Goal: Task Accomplishment & Management: Use online tool/utility

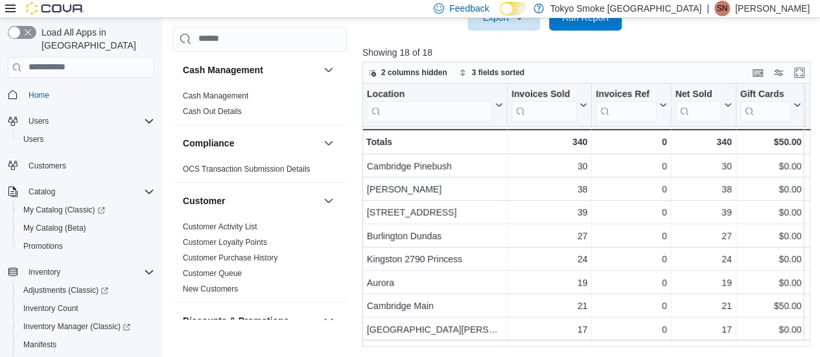
scroll to position [324, 0]
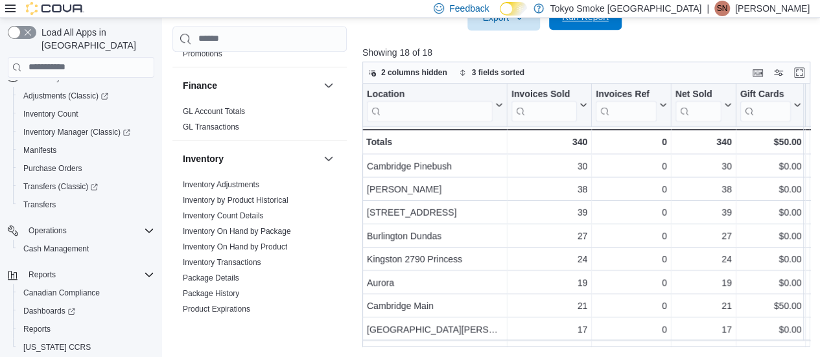
drag, startPoint x: 595, startPoint y: 31, endPoint x: 598, endPoint y: 24, distance: 7.8
click at [596, 30] on div at bounding box center [588, 38] width 452 height 16
click at [598, 24] on span "Run Report" at bounding box center [585, 17] width 57 height 26
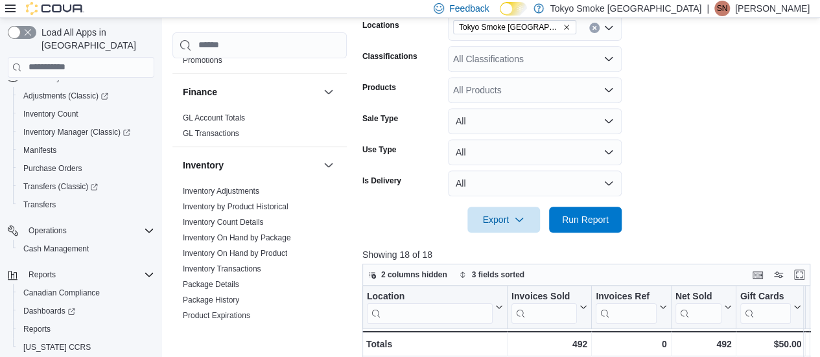
scroll to position [192, 0]
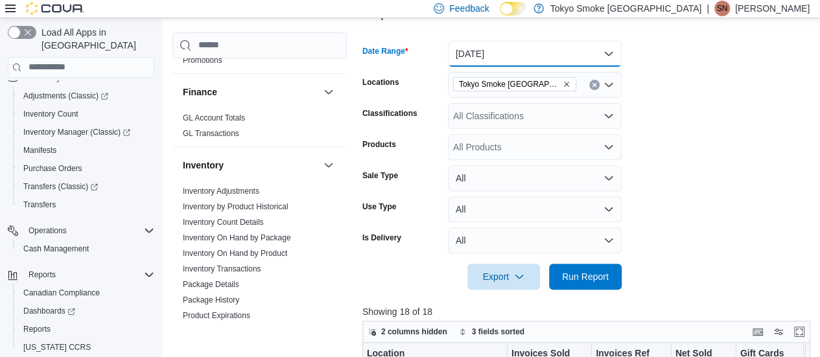
click at [504, 58] on button "[DATE]" at bounding box center [535, 54] width 174 height 26
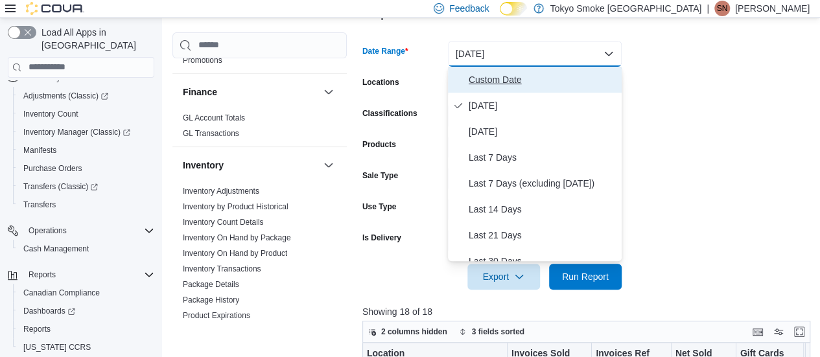
click at [507, 76] on span "Custom Date" at bounding box center [543, 80] width 148 height 16
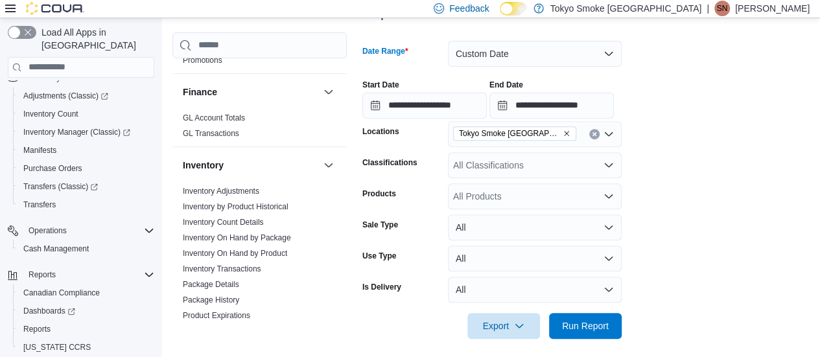
click at [563, 133] on icon "Remove Tokyo Smoke Ontario from selection in this group" at bounding box center [567, 134] width 8 height 8
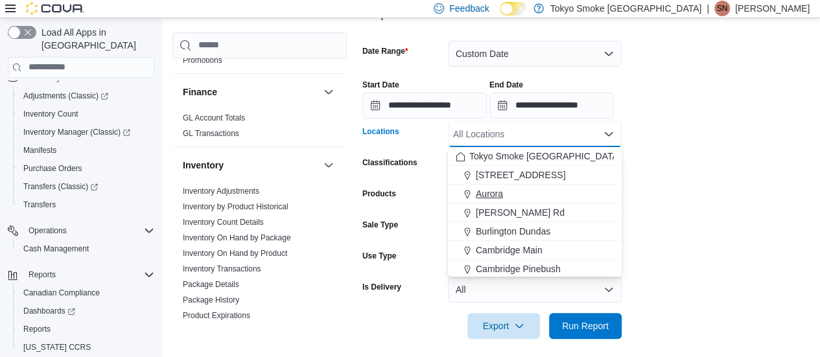
click at [505, 196] on div "Aurora" at bounding box center [535, 193] width 158 height 13
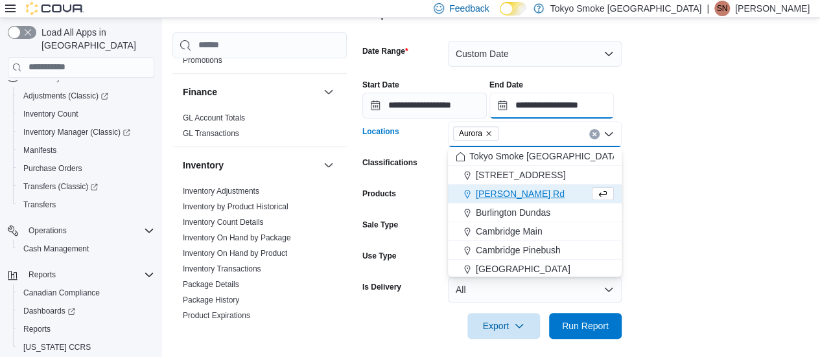
click at [548, 106] on input "**********" at bounding box center [551, 106] width 124 height 26
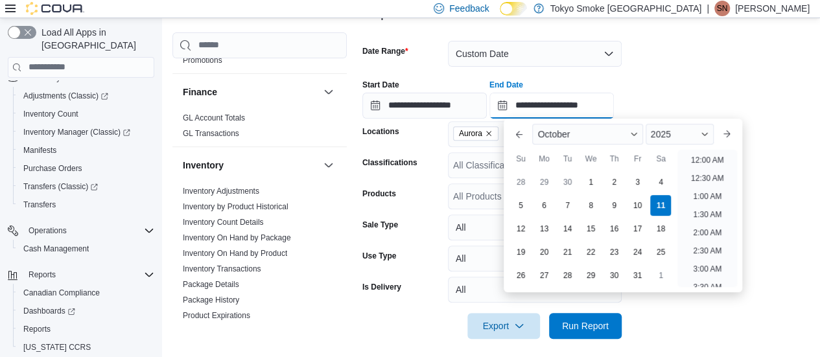
scroll to position [736, 0]
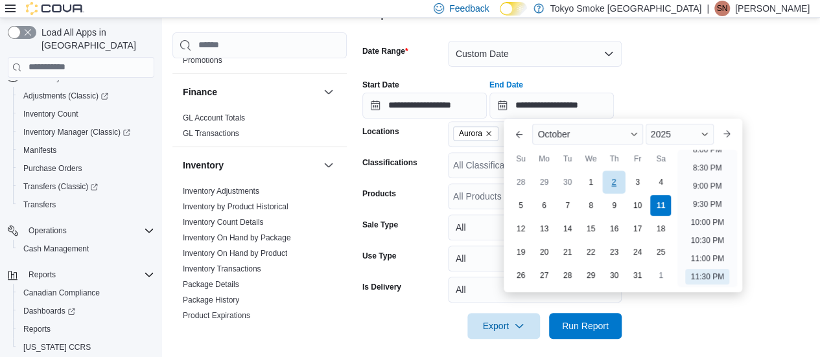
click at [615, 178] on div "2" at bounding box center [614, 181] width 23 height 23
type input "**********"
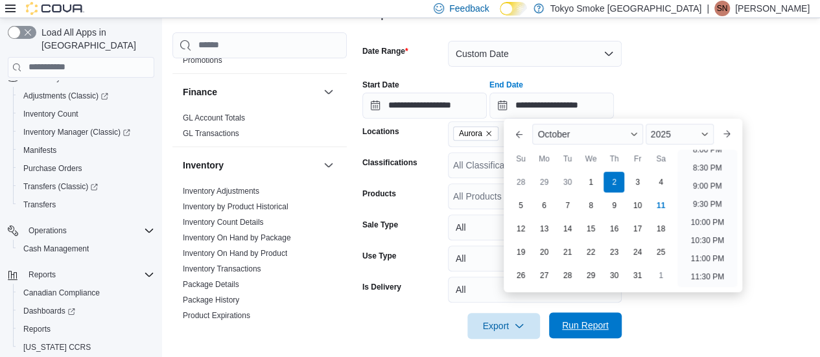
click at [583, 325] on span "Run Report" at bounding box center [585, 325] width 47 height 13
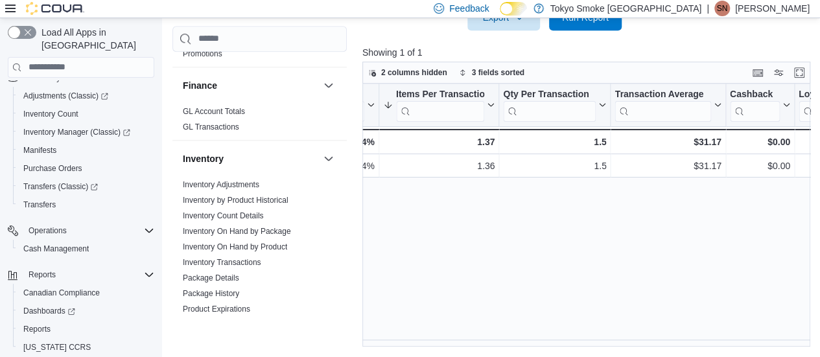
scroll to position [0, 1078]
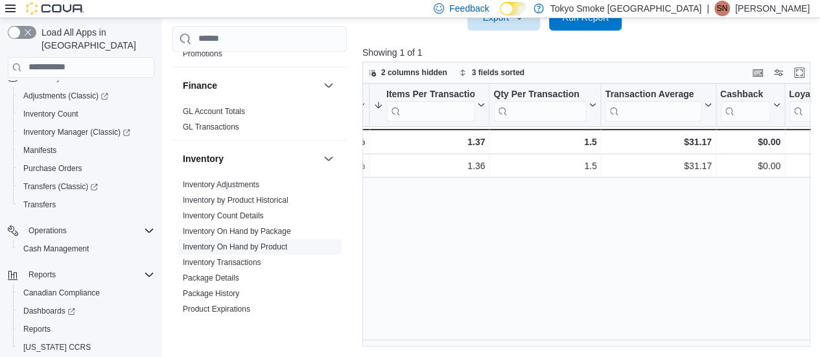
click at [255, 242] on link "Inventory On Hand by Product" at bounding box center [235, 246] width 104 height 9
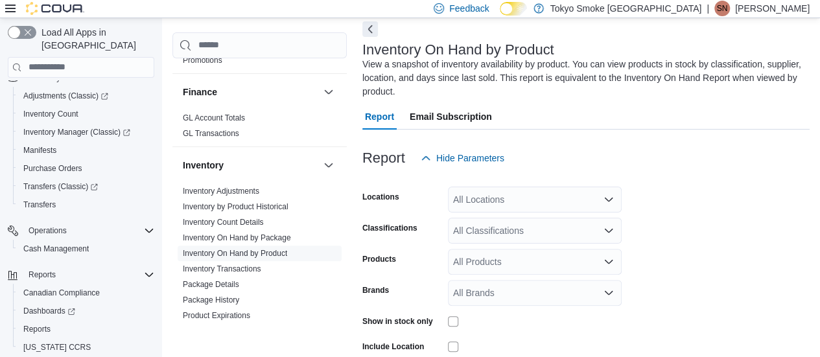
scroll to position [57, 0]
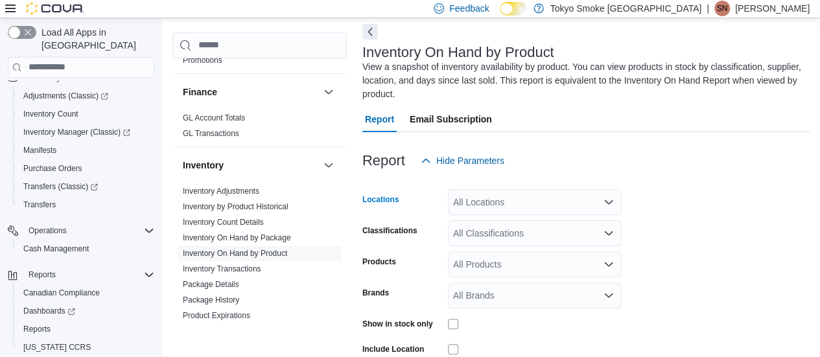
click at [509, 199] on div "All Locations" at bounding box center [535, 202] width 174 height 26
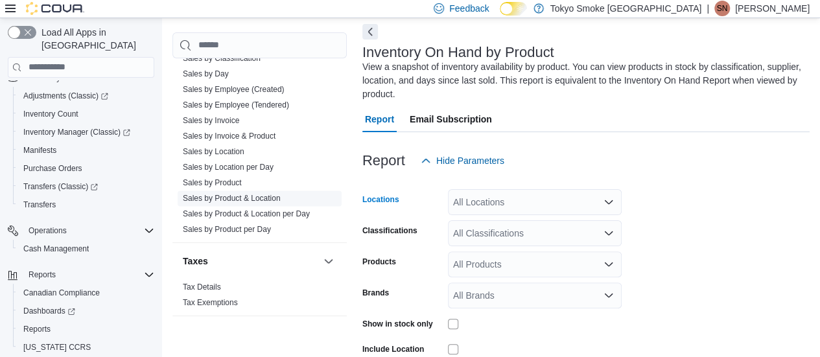
scroll to position [914, 0]
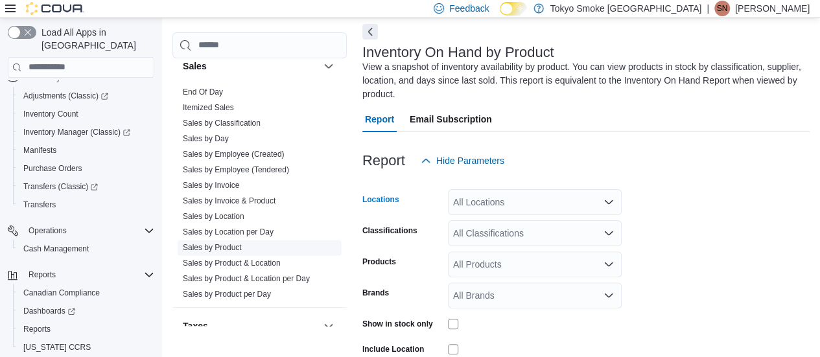
click at [231, 243] on link "Sales by Product" at bounding box center [212, 247] width 59 height 9
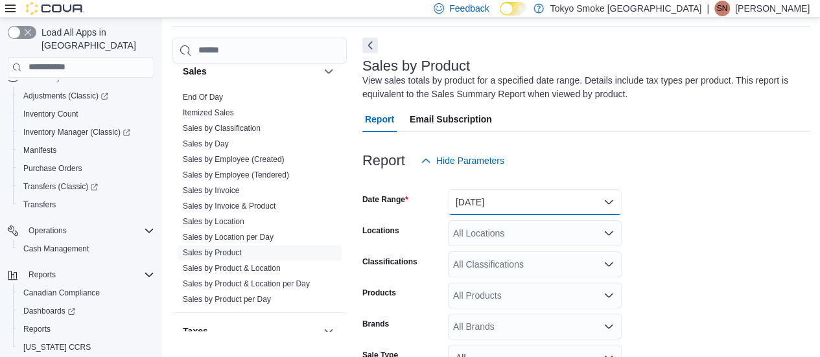
click at [495, 195] on button "[DATE]" at bounding box center [535, 202] width 174 height 26
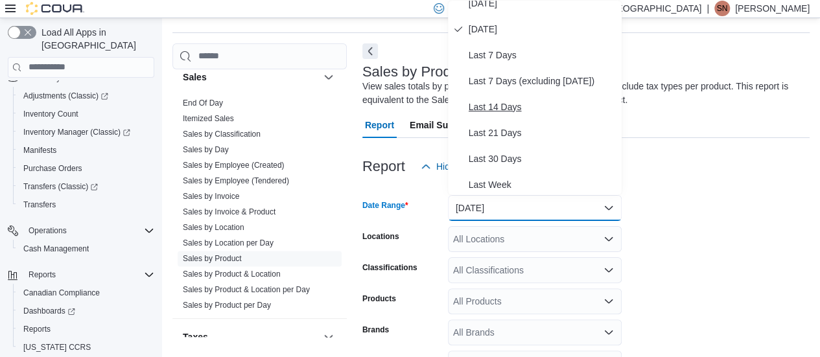
scroll to position [65, 0]
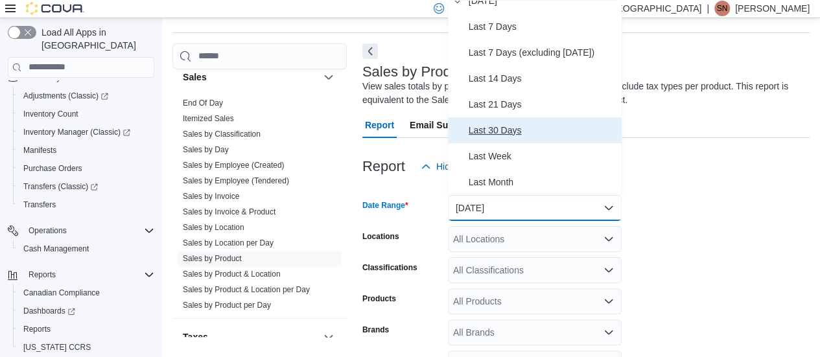
click at [492, 136] on span "Last 30 Days" at bounding box center [543, 131] width 148 height 16
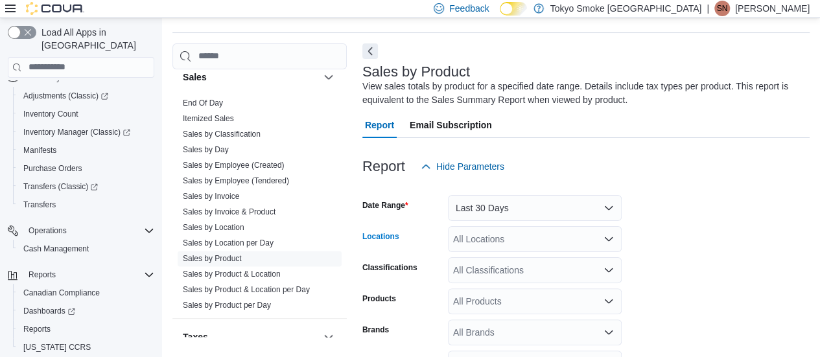
click at [474, 237] on div "All Locations" at bounding box center [535, 239] width 174 height 26
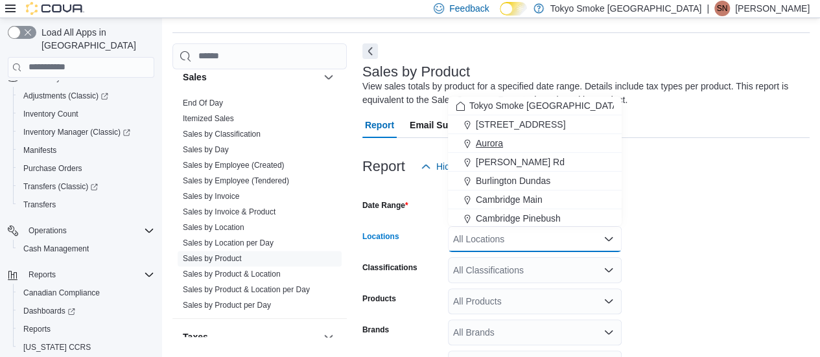
click at [489, 141] on span "Aurora" at bounding box center [489, 143] width 27 height 13
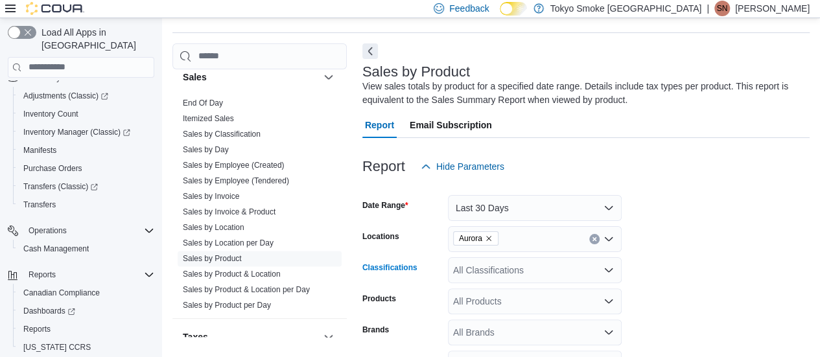
click at [481, 270] on div "All Classifications" at bounding box center [535, 270] width 174 height 26
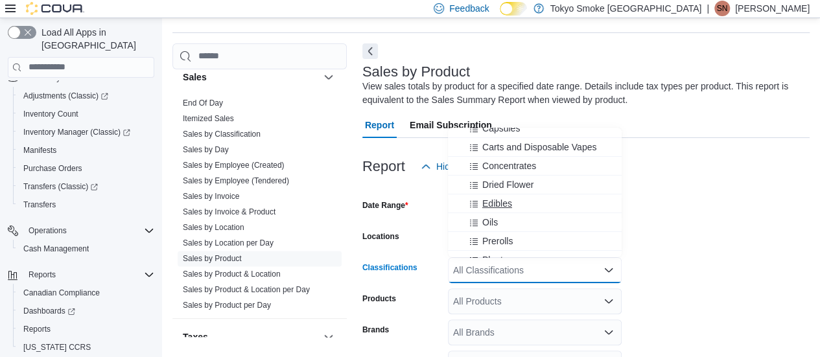
click at [505, 205] on span "Edibles" at bounding box center [497, 203] width 30 height 13
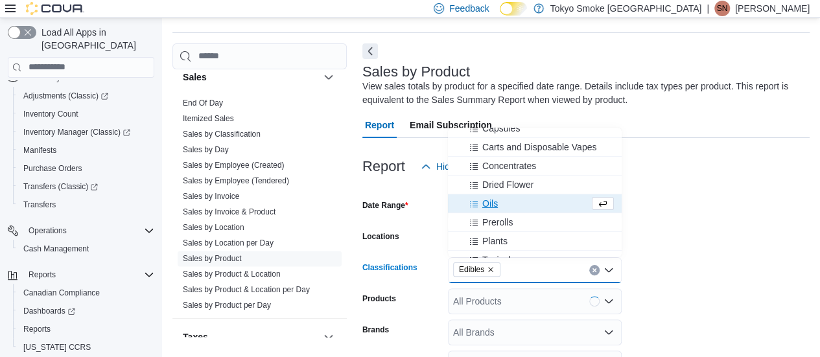
click at [693, 244] on form "Date Range Last 30 Days Locations [GEOGRAPHIC_DATA] Classifications Edibles Com…" at bounding box center [585, 328] width 447 height 296
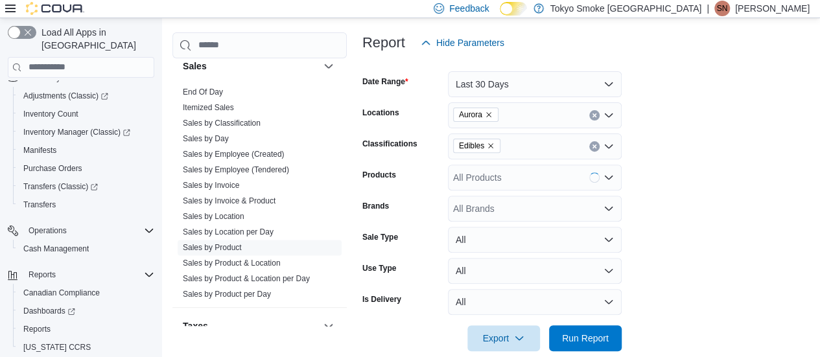
scroll to position [181, 0]
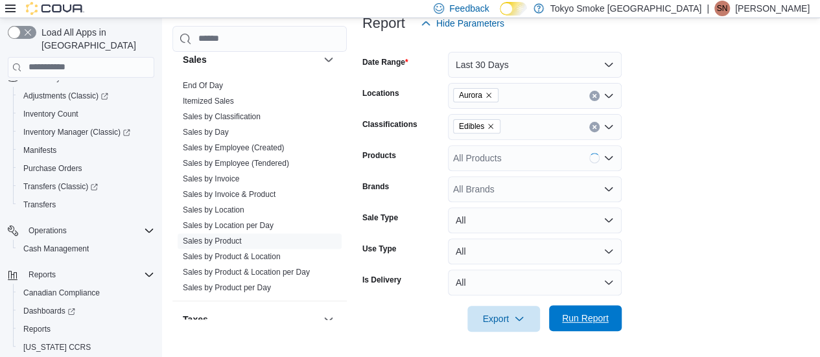
click at [588, 323] on span "Run Report" at bounding box center [585, 318] width 47 height 13
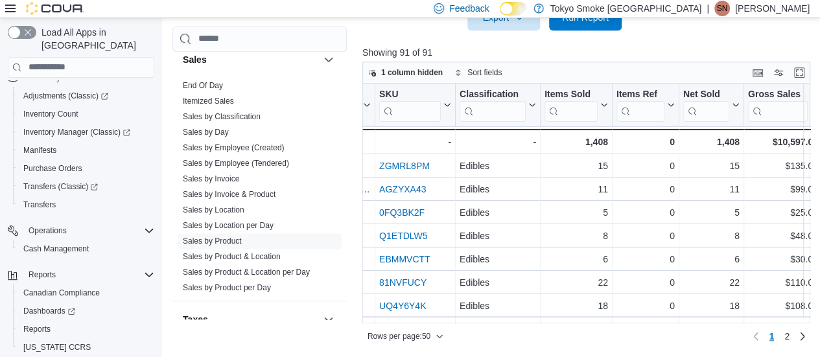
scroll to position [0, 242]
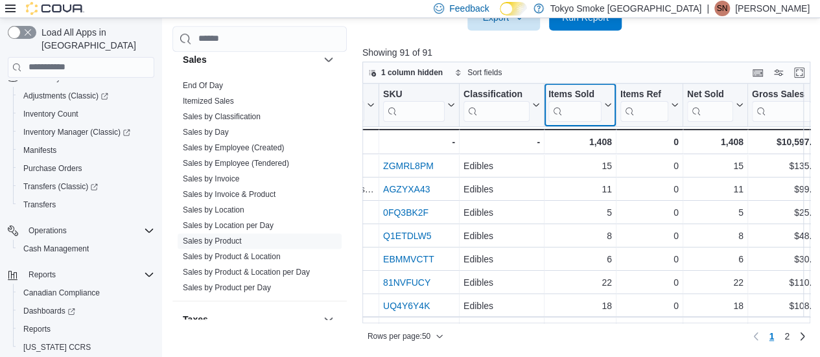
click at [608, 107] on icon at bounding box center [607, 105] width 10 height 8
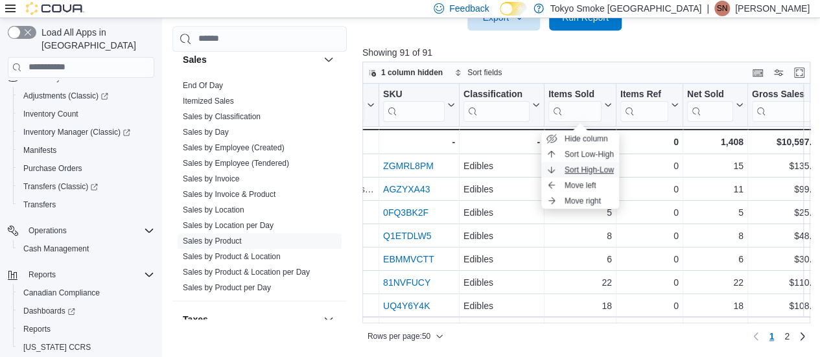
click at [582, 165] on span "Sort High-Low" at bounding box center [589, 170] width 49 height 10
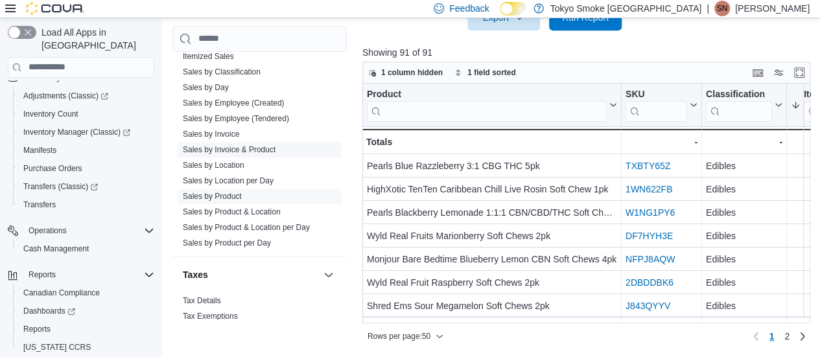
scroll to position [979, 0]
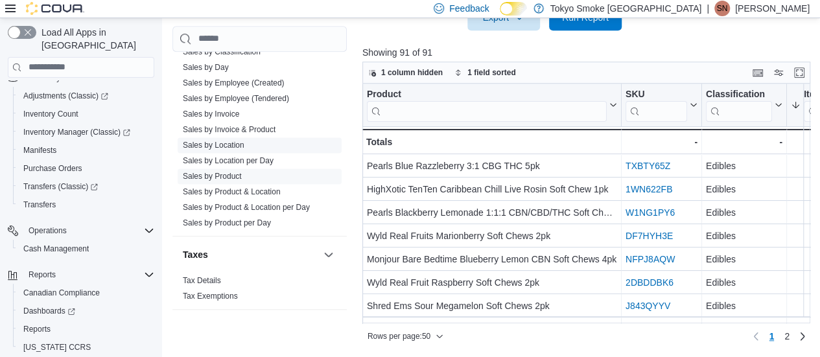
click at [233, 143] on link "Sales by Location" at bounding box center [214, 144] width 62 height 9
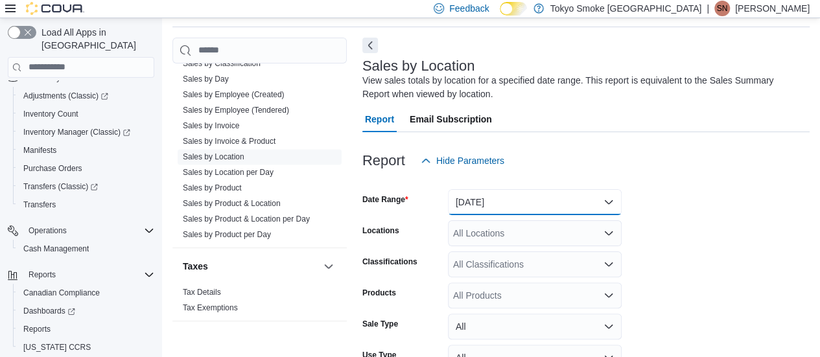
click at [500, 199] on button "[DATE]" at bounding box center [535, 202] width 174 height 26
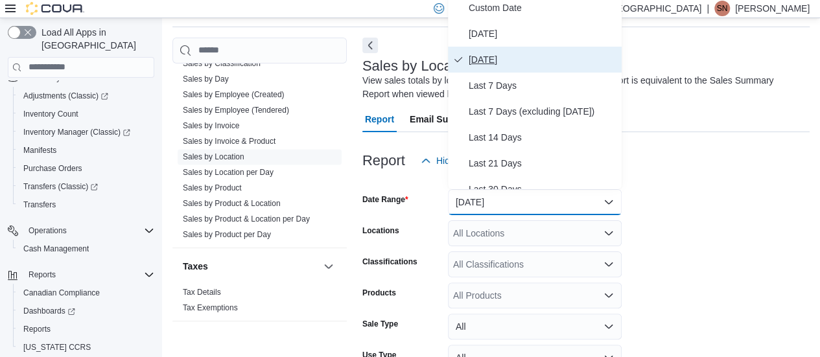
scroll to position [38, 0]
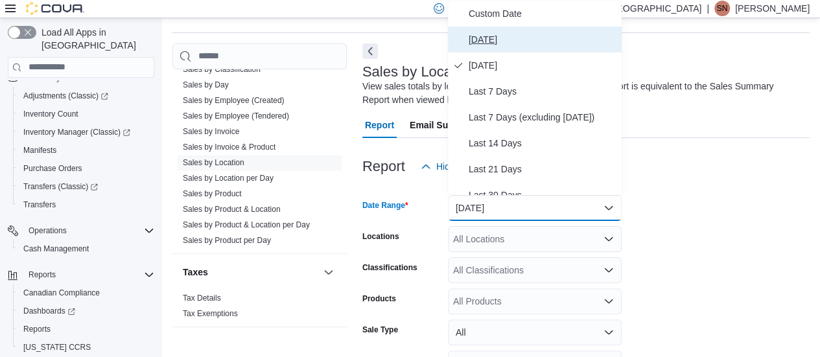
click at [500, 30] on button "[DATE]" at bounding box center [535, 40] width 174 height 26
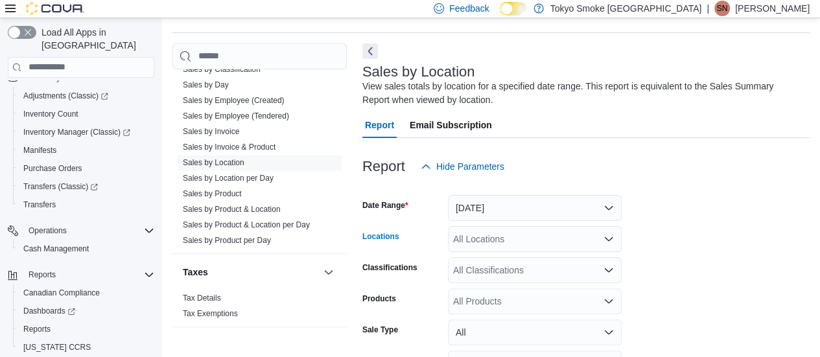
drag, startPoint x: 511, startPoint y: 241, endPoint x: 507, endPoint y: 229, distance: 12.9
click at [509, 241] on div "All Locations" at bounding box center [535, 239] width 174 height 26
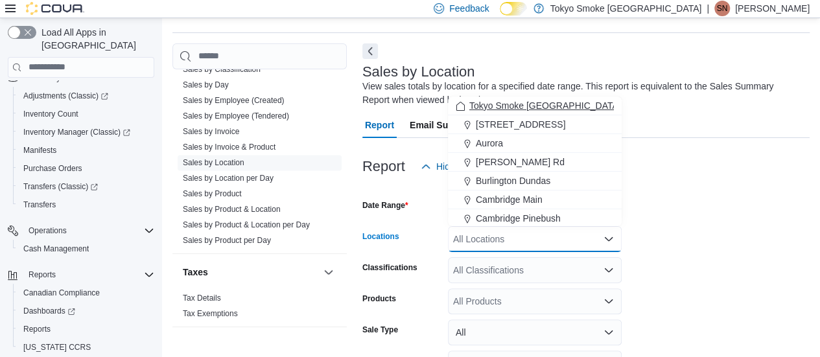
click at [516, 100] on span "Tokyo Smoke [GEOGRAPHIC_DATA]" at bounding box center [545, 105] width 152 height 13
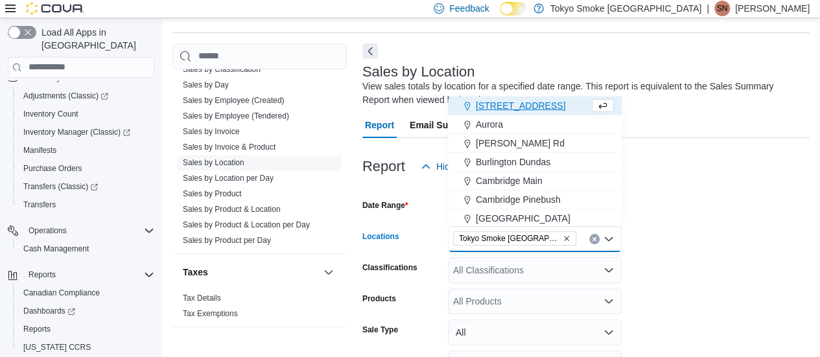
click at [644, 186] on div at bounding box center [585, 188] width 447 height 16
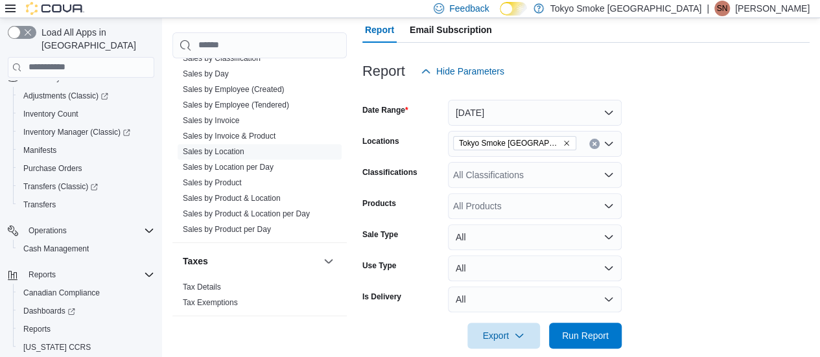
scroll to position [150, 0]
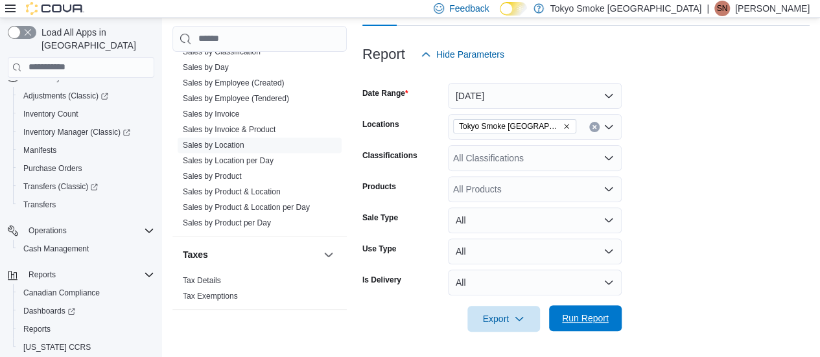
click at [584, 320] on span "Run Report" at bounding box center [585, 318] width 47 height 13
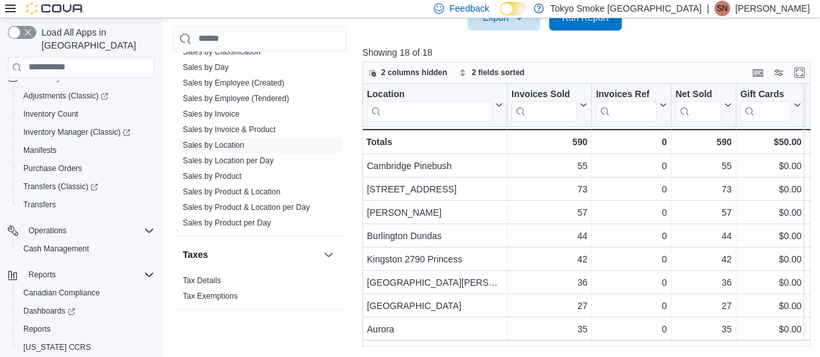
click at [584, 20] on div "Feedback Dark Mode Tokyo Smoke [GEOGRAPHIC_DATA] | SN [PERSON_NAME]" at bounding box center [618, 8] width 381 height 26
click at [590, 25] on span "Run Report" at bounding box center [585, 17] width 57 height 26
click at [572, 30] on div at bounding box center [588, 38] width 452 height 16
click at [573, 24] on span "Run Report" at bounding box center [585, 17] width 57 height 26
